Goal: Information Seeking & Learning: Learn about a topic

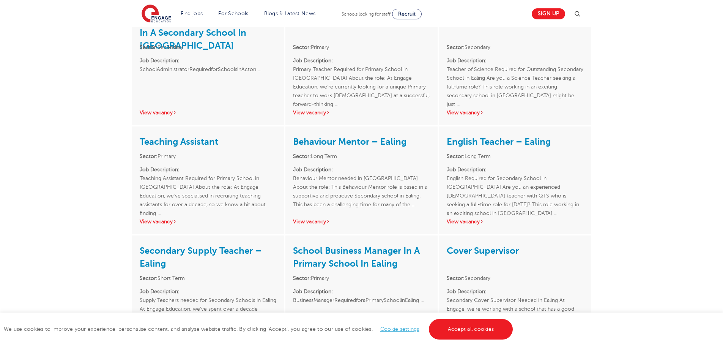
scroll to position [834, 0]
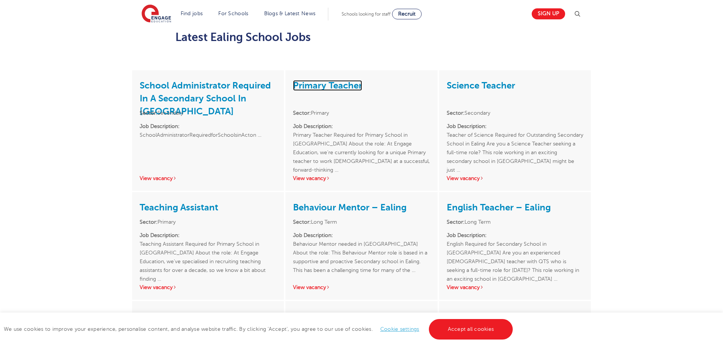
click at [328, 80] on link "Primary Teacher" at bounding box center [327, 85] width 69 height 11
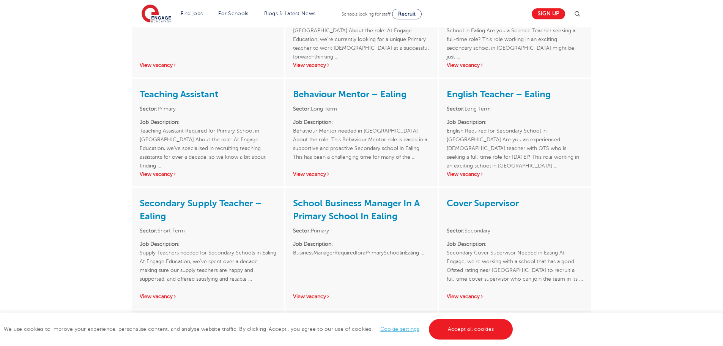
scroll to position [948, 0]
click at [316, 292] on link "View vacancy" at bounding box center [311, 295] width 37 height 6
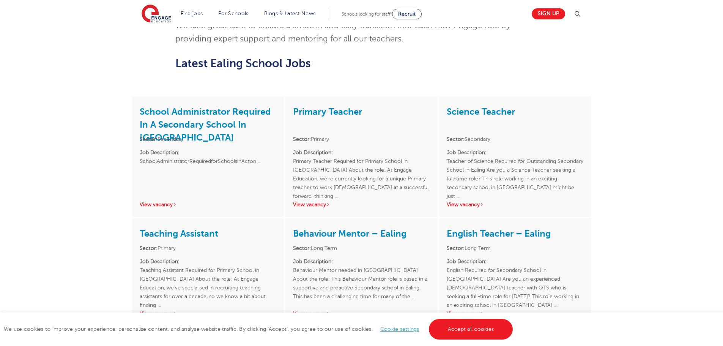
scroll to position [811, 0]
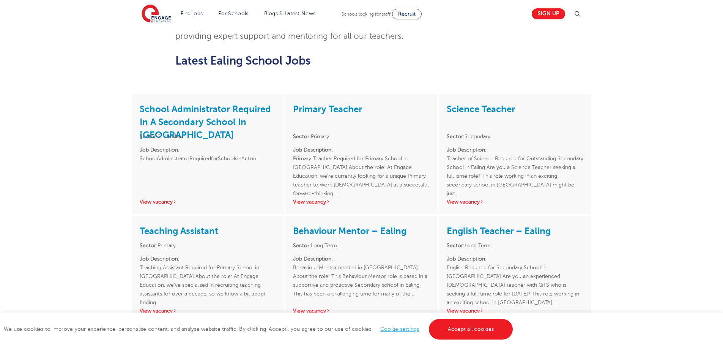
click at [200, 223] on h3 "Teaching Assistant" at bounding box center [208, 230] width 137 height 14
click at [171, 225] on link "Teaching Assistant" at bounding box center [179, 230] width 79 height 11
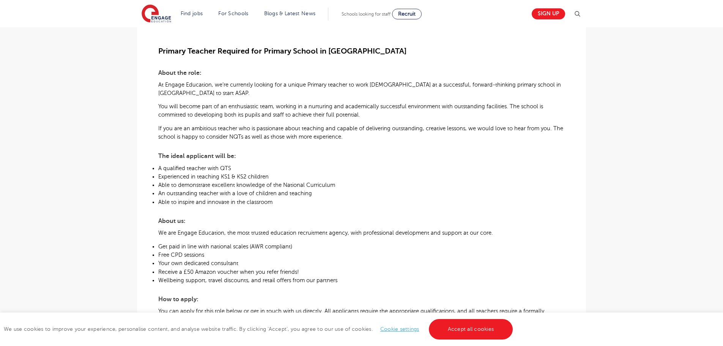
scroll to position [190, 0]
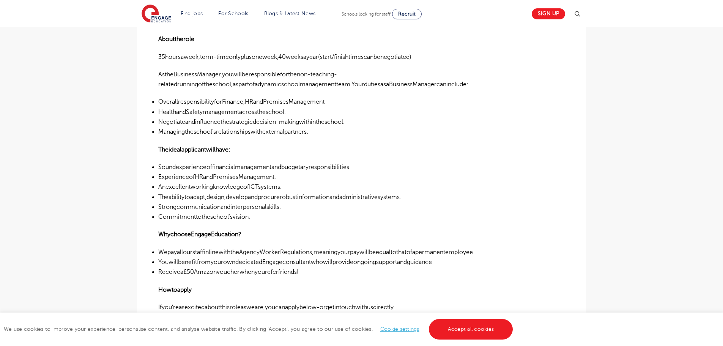
scroll to position [455, 0]
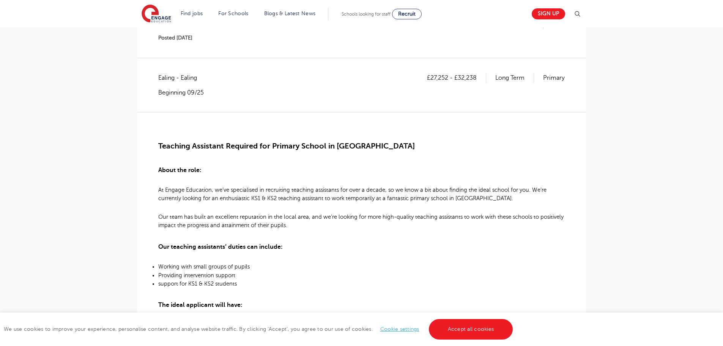
scroll to position [76, 0]
